Goal: Task Accomplishment & Management: Use online tool/utility

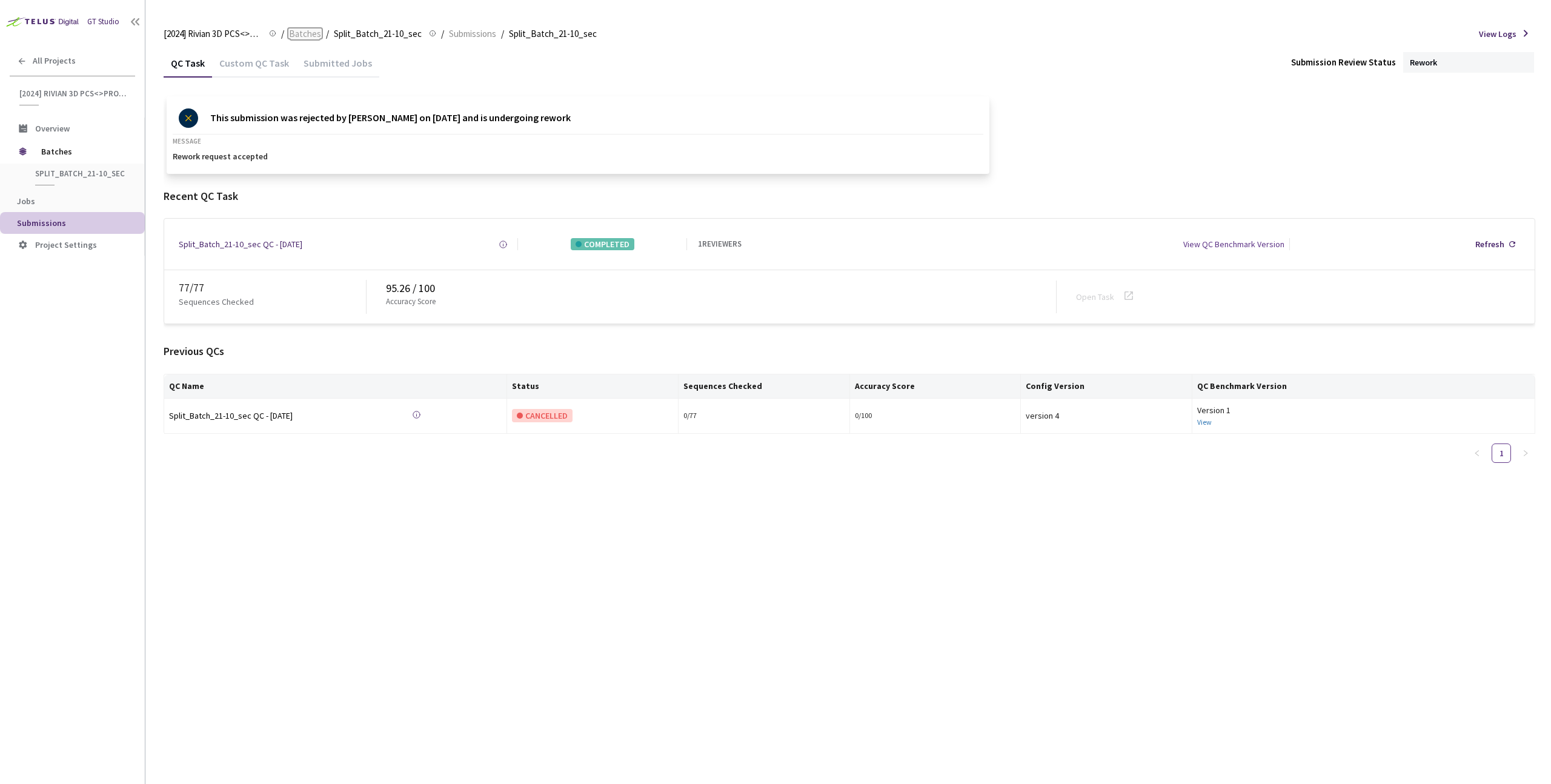
click at [312, 34] on span "Batches" at bounding box center [306, 33] width 33 height 15
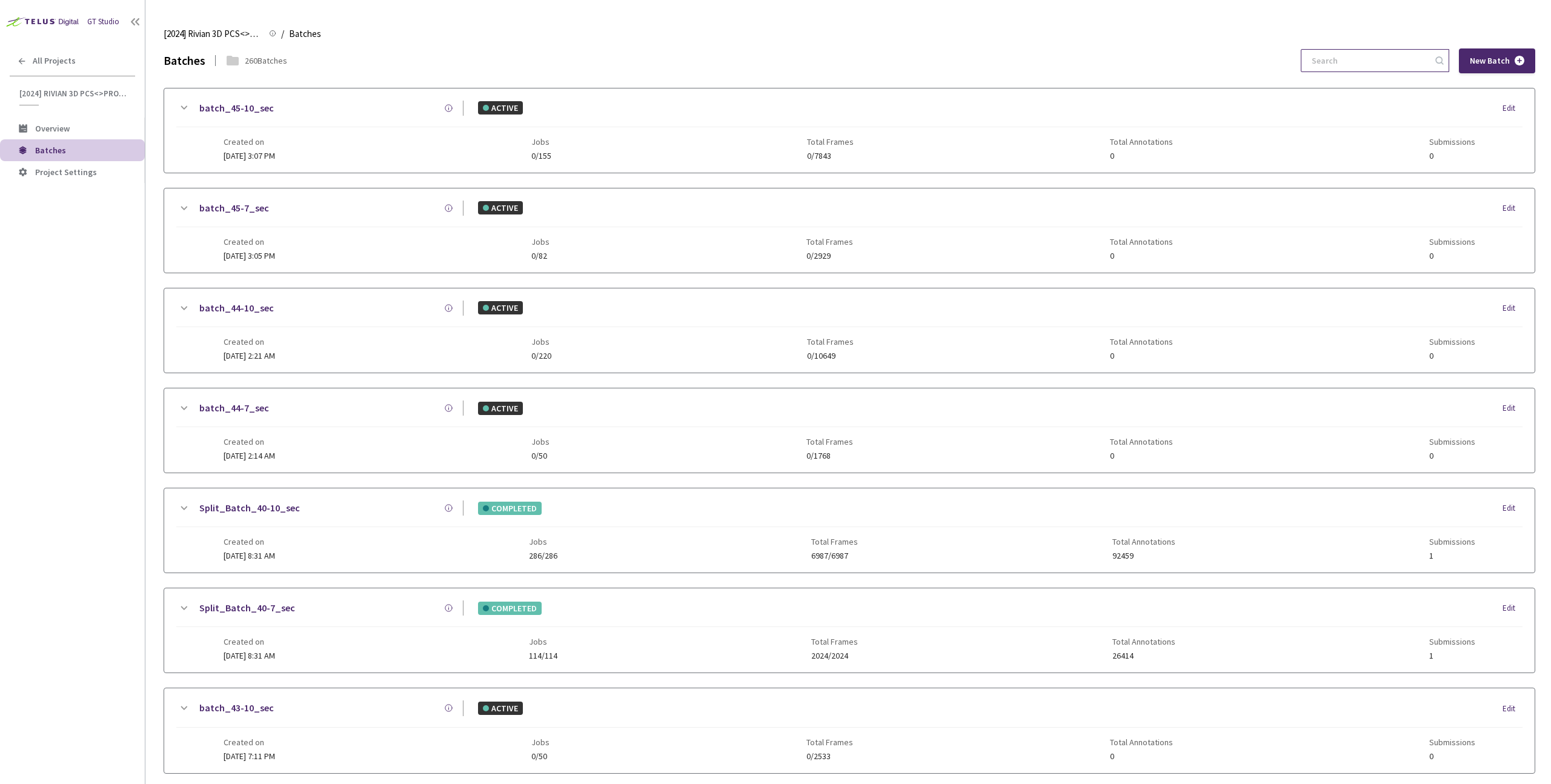
click at [1337, 61] on input at bounding box center [1369, 60] width 129 height 21
paste input "9-7"
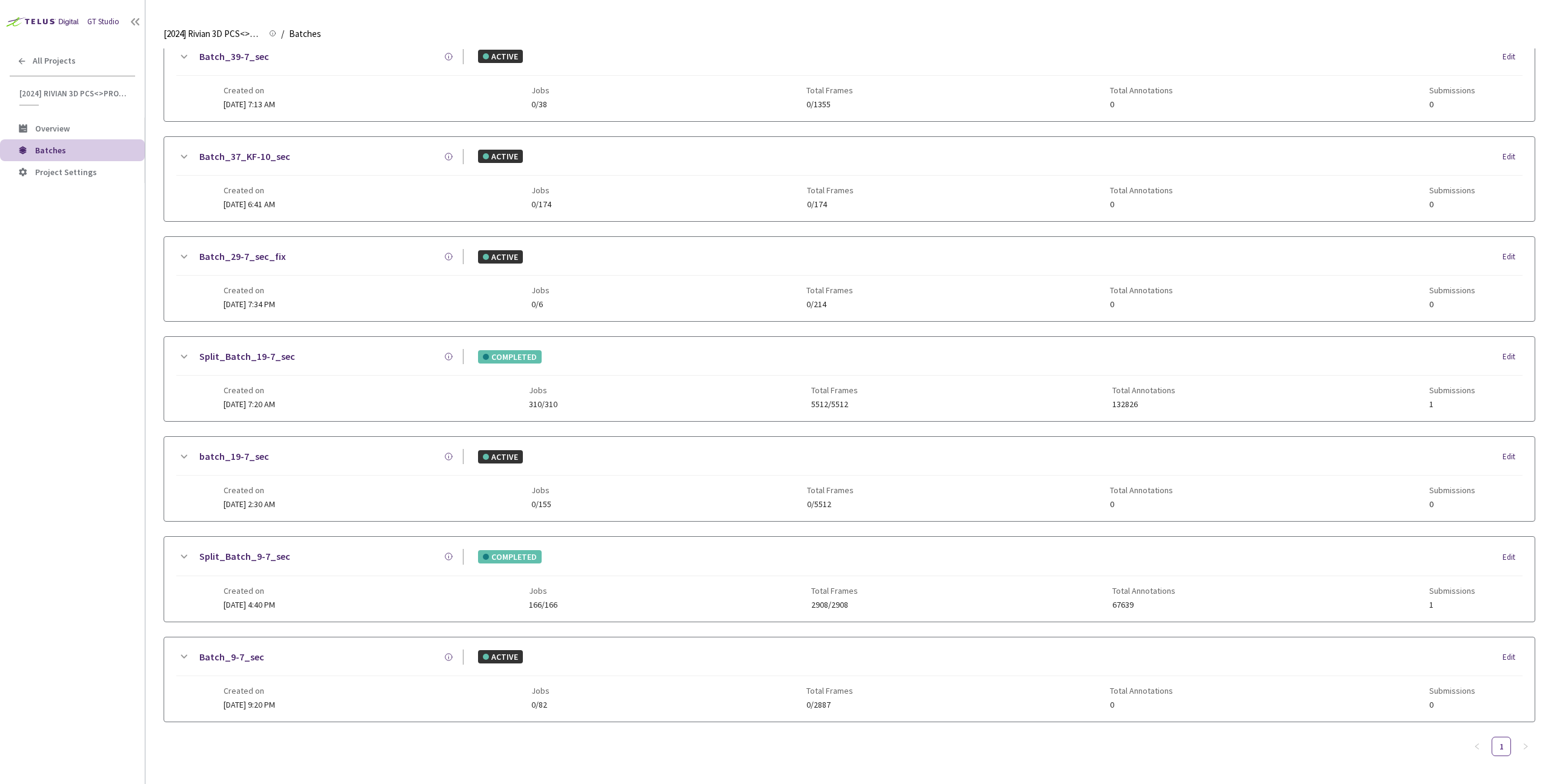
type input "9-7"
click at [759, 668] on div "Batch_9-7_sec ACTIVE Edit" at bounding box center [849, 662] width 1346 height 27
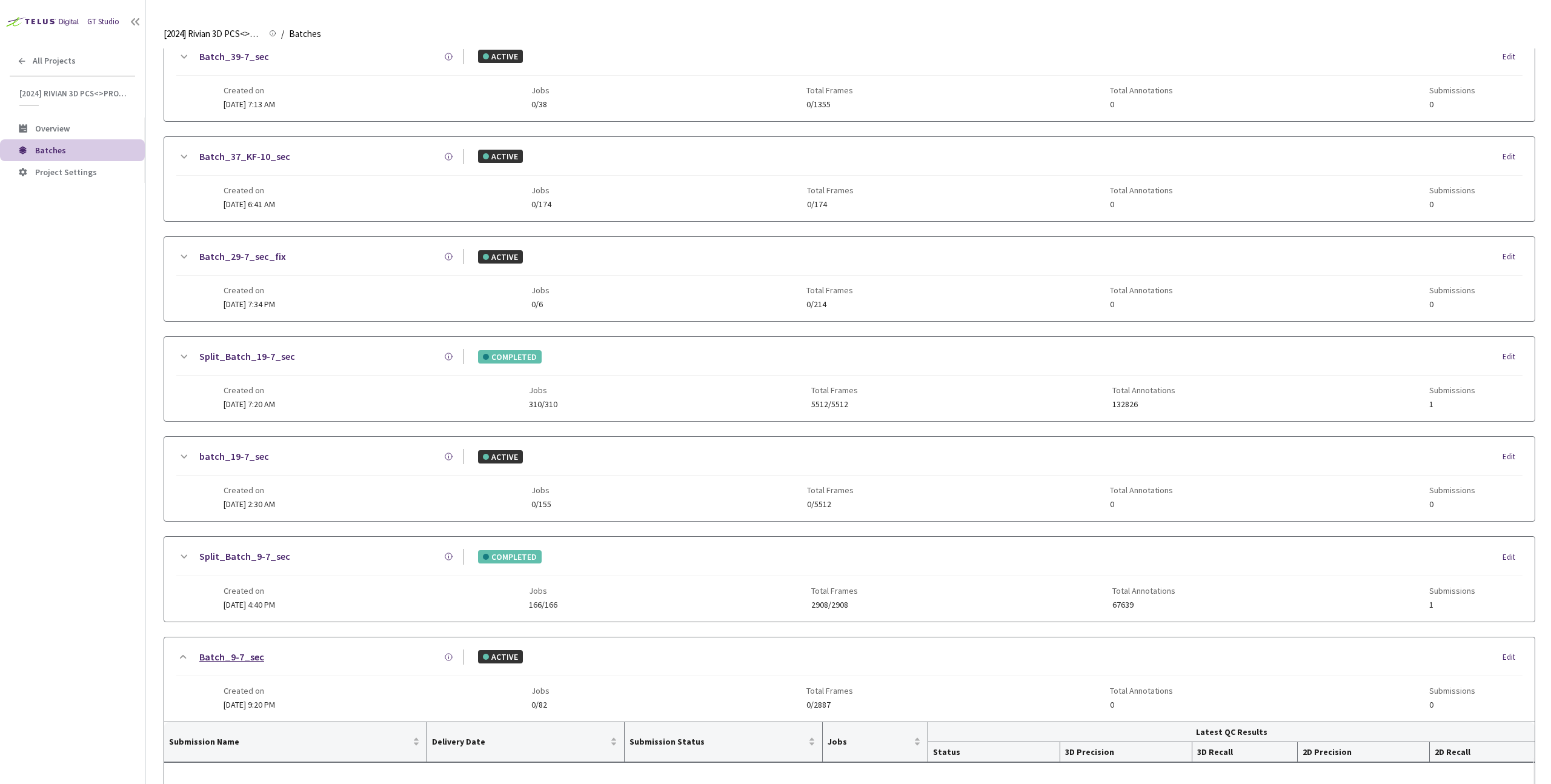
scroll to position [283, 0]
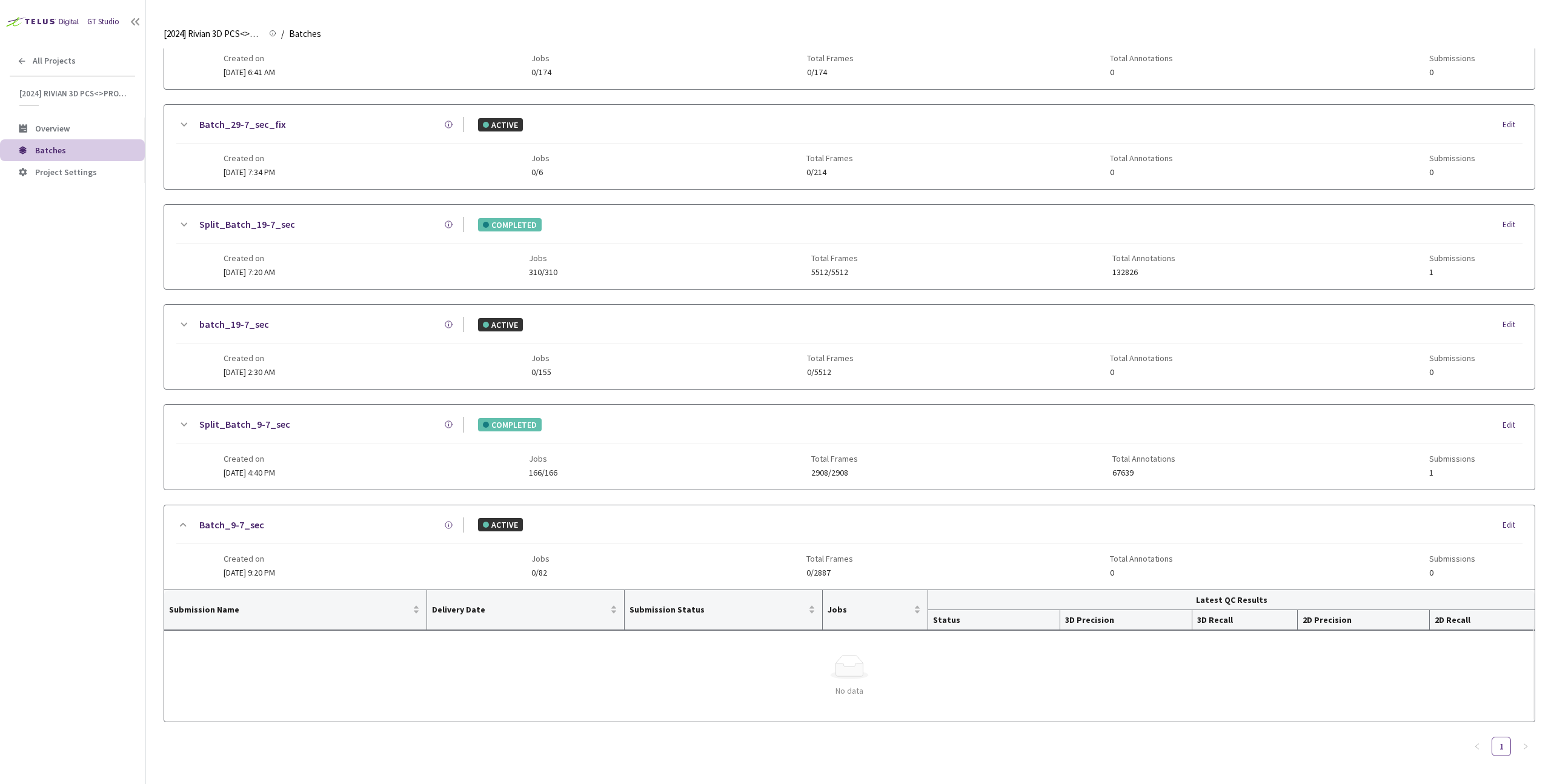
click at [287, 452] on div "Created on [DATE] 4:40 PM Jobs 166/166 Total Frames 2908/2908 Total Annotations…" at bounding box center [849, 460] width 1251 height 33
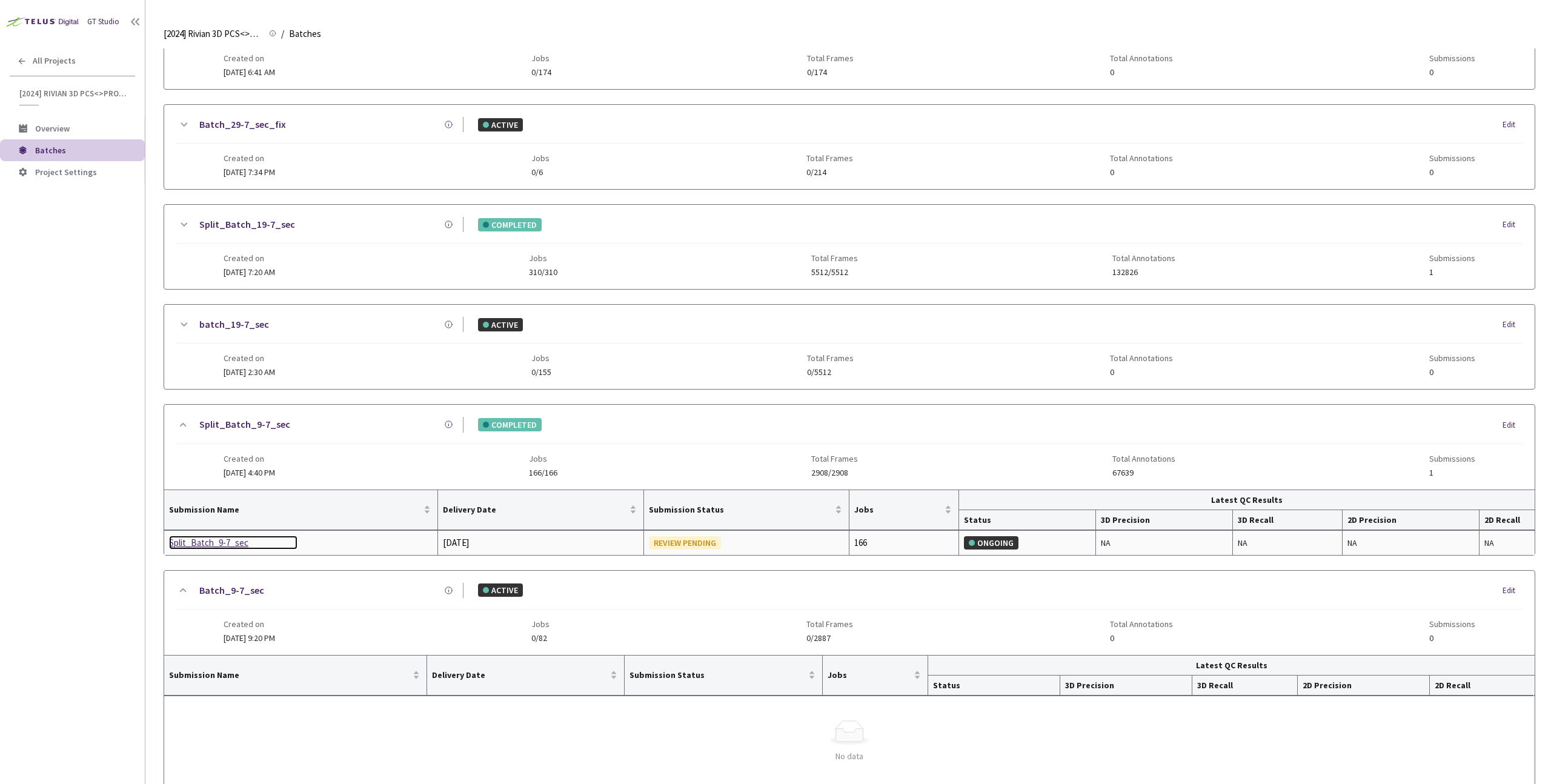
click at [202, 549] on div "Split_Batch_9-7_sec" at bounding box center [233, 543] width 128 height 15
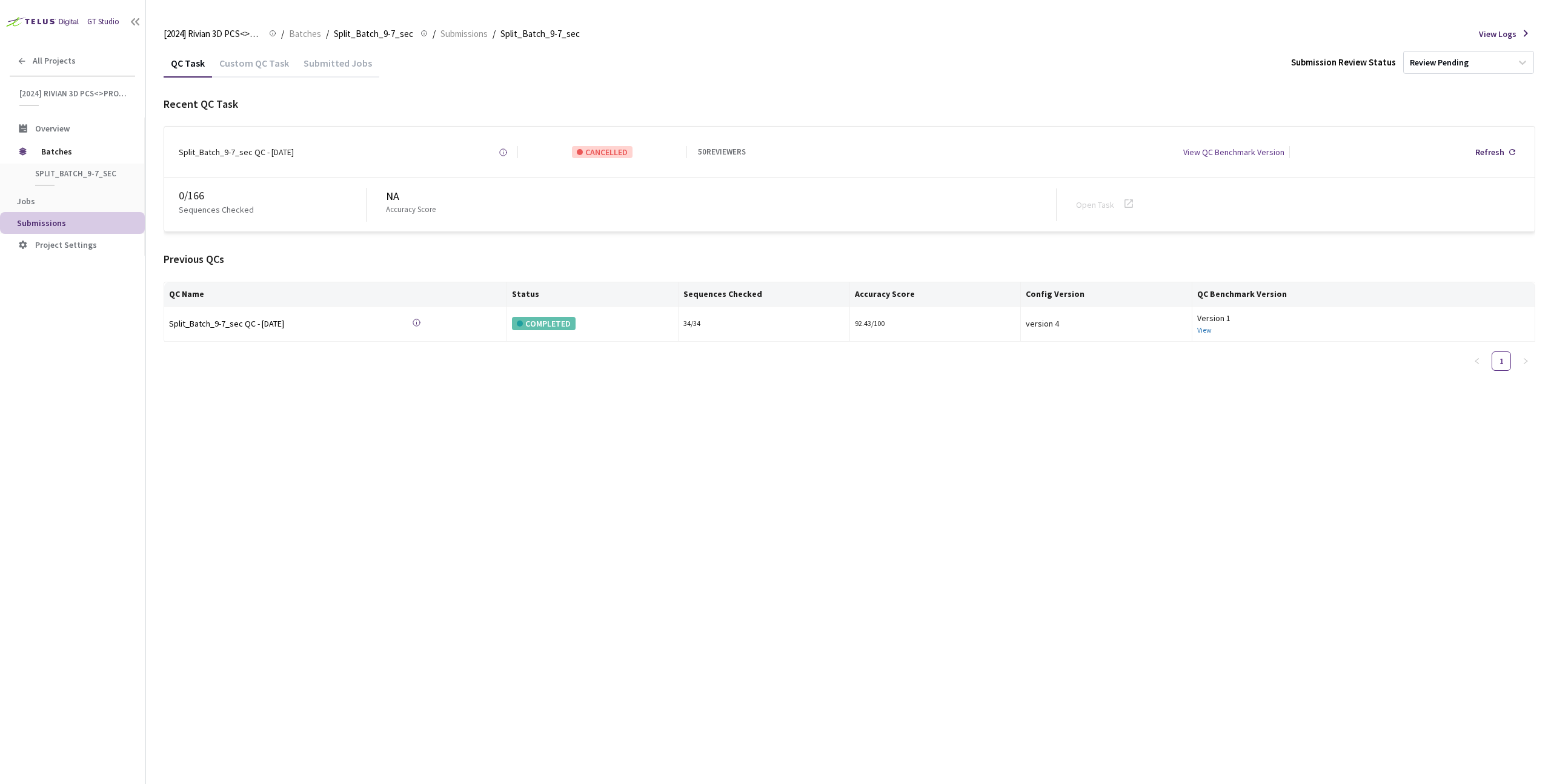
click at [476, 449] on div "QC Task Custom QC Task Submitted Jobs Submission Review Status Review Pending R…" at bounding box center [849, 416] width 1371 height 735
click at [603, 231] on div "Recent QC Task Split_Batch_9-7_sec QC - [DATE] Created at [DATE] 9:58 AM GMT+2 …" at bounding box center [849, 239] width 1371 height 284
click at [264, 60] on div "Custom QC Task" at bounding box center [254, 68] width 84 height 21
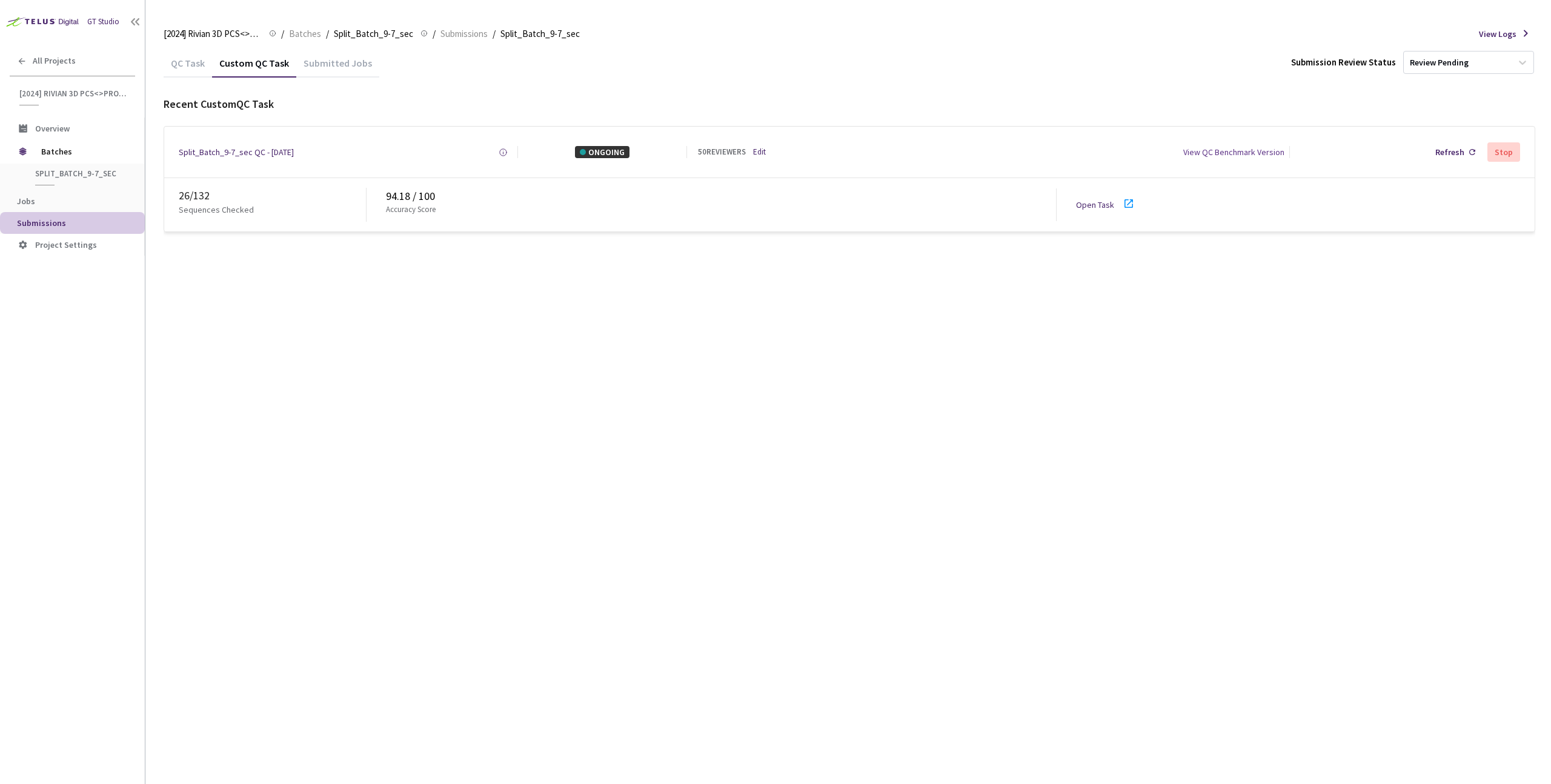
drag, startPoint x: 550, startPoint y: 448, endPoint x: 1140, endPoint y: 266, distance: 617.4
click at [550, 448] on div "QC Task Custom QC Task Submitted Jobs Submission Review Status Review Pending R…" at bounding box center [849, 416] width 1371 height 735
click at [1085, 205] on link "Open Task" at bounding box center [1095, 205] width 39 height 11
